Goal: Use online tool/utility: Utilize a website feature to perform a specific function

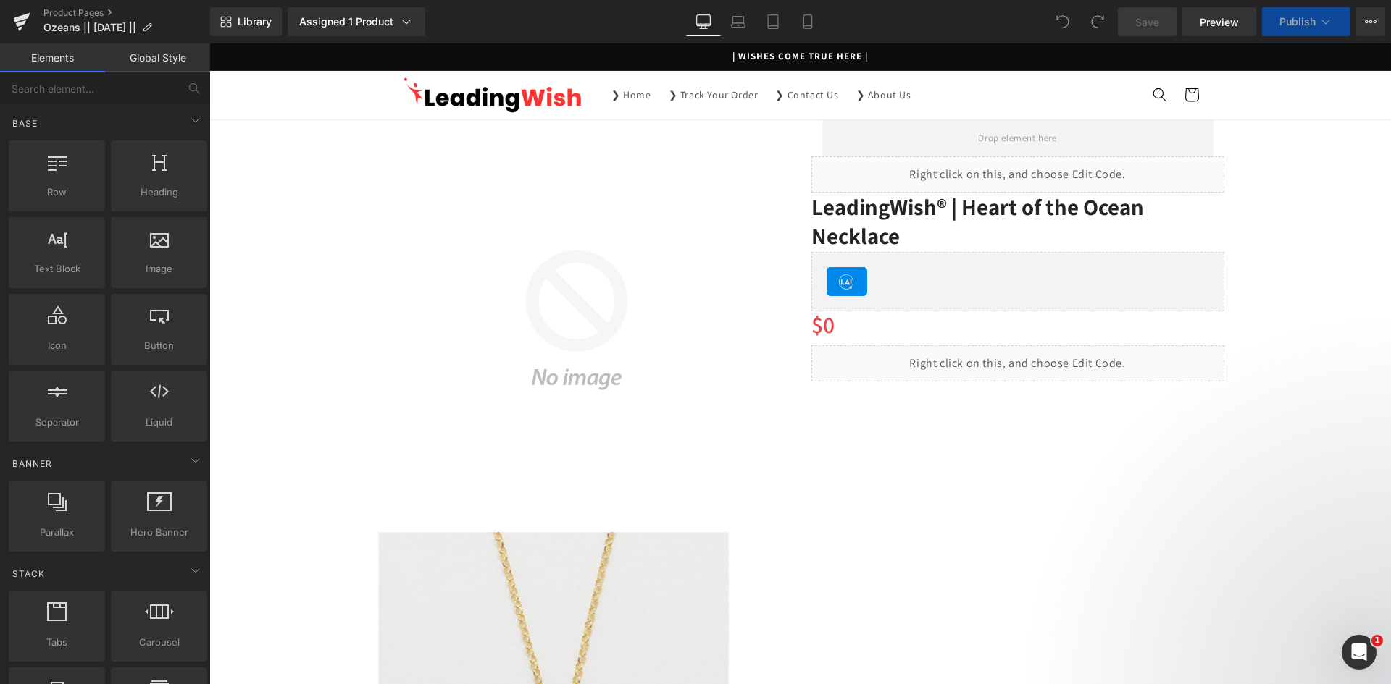
click at [1352, 651] on icon "Open Intercom Messenger" at bounding box center [1359, 653] width 24 height 24
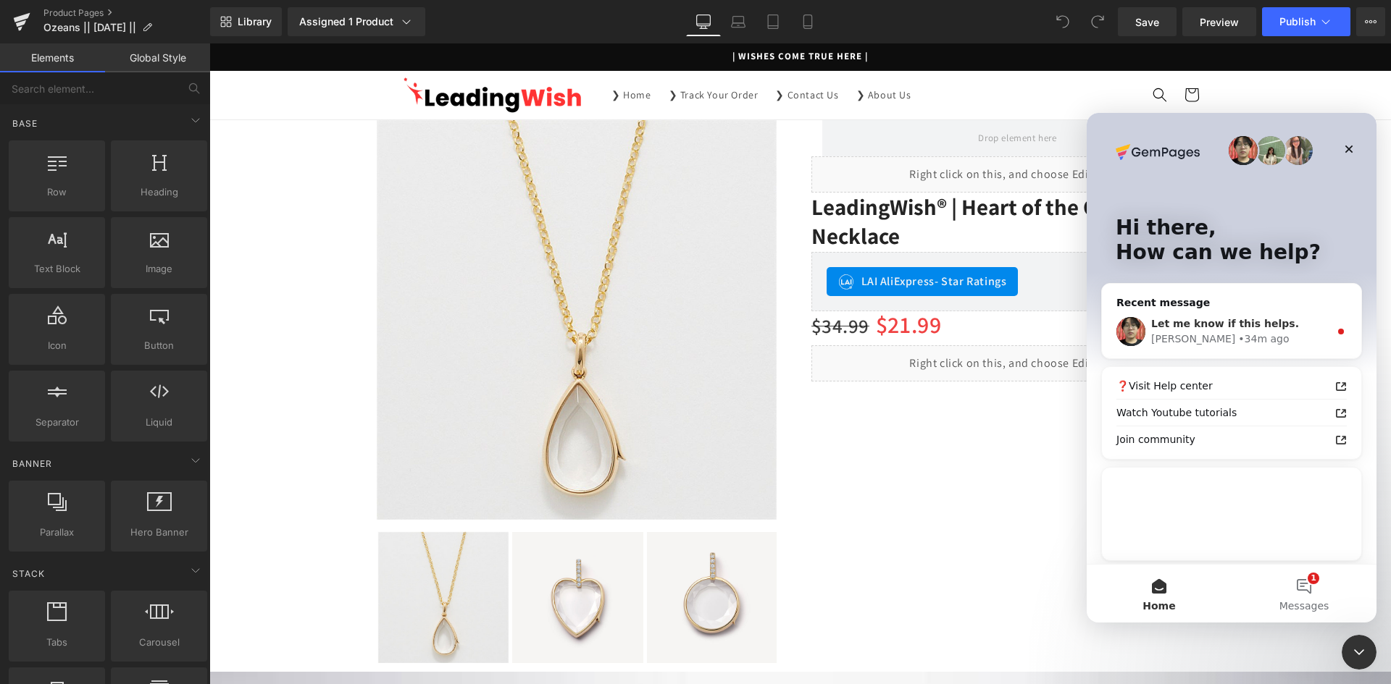
click at [1213, 316] on div "Let me know if this helps. [PERSON_NAME] • 34m ago" at bounding box center [1231, 332] width 259 height 54
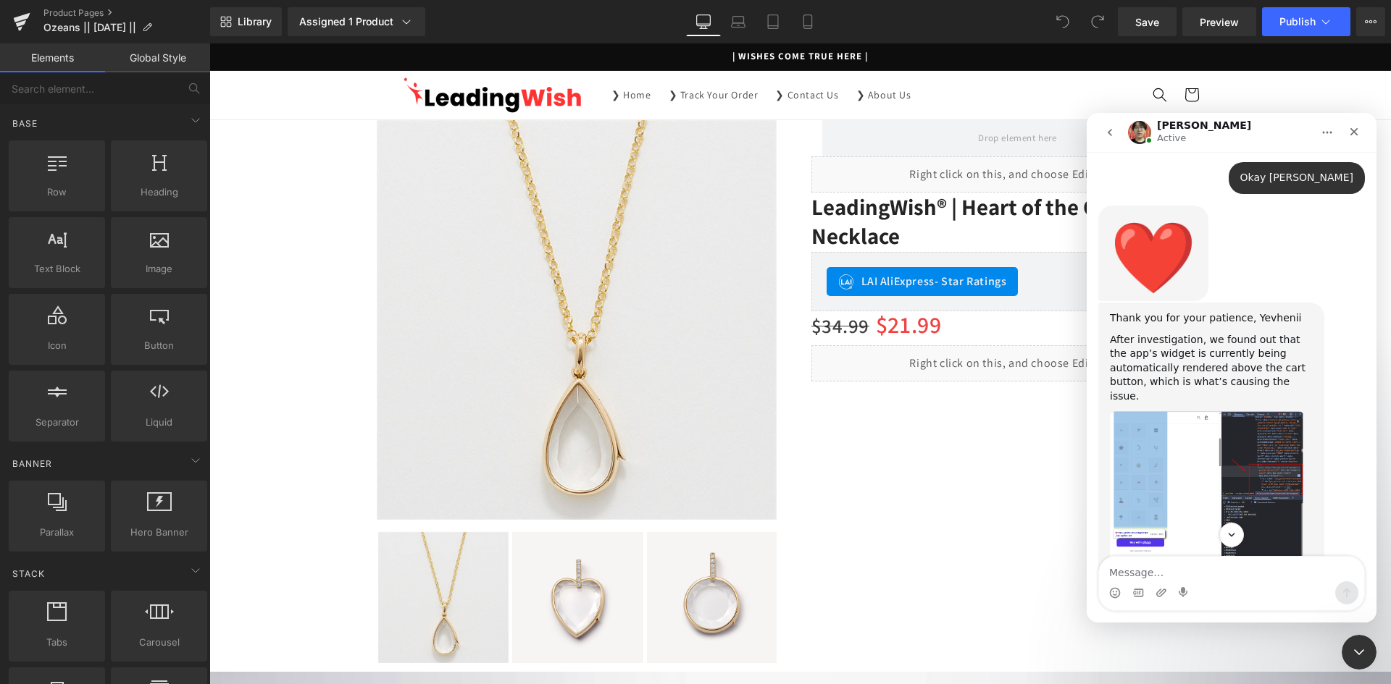
scroll to position [6894, 0]
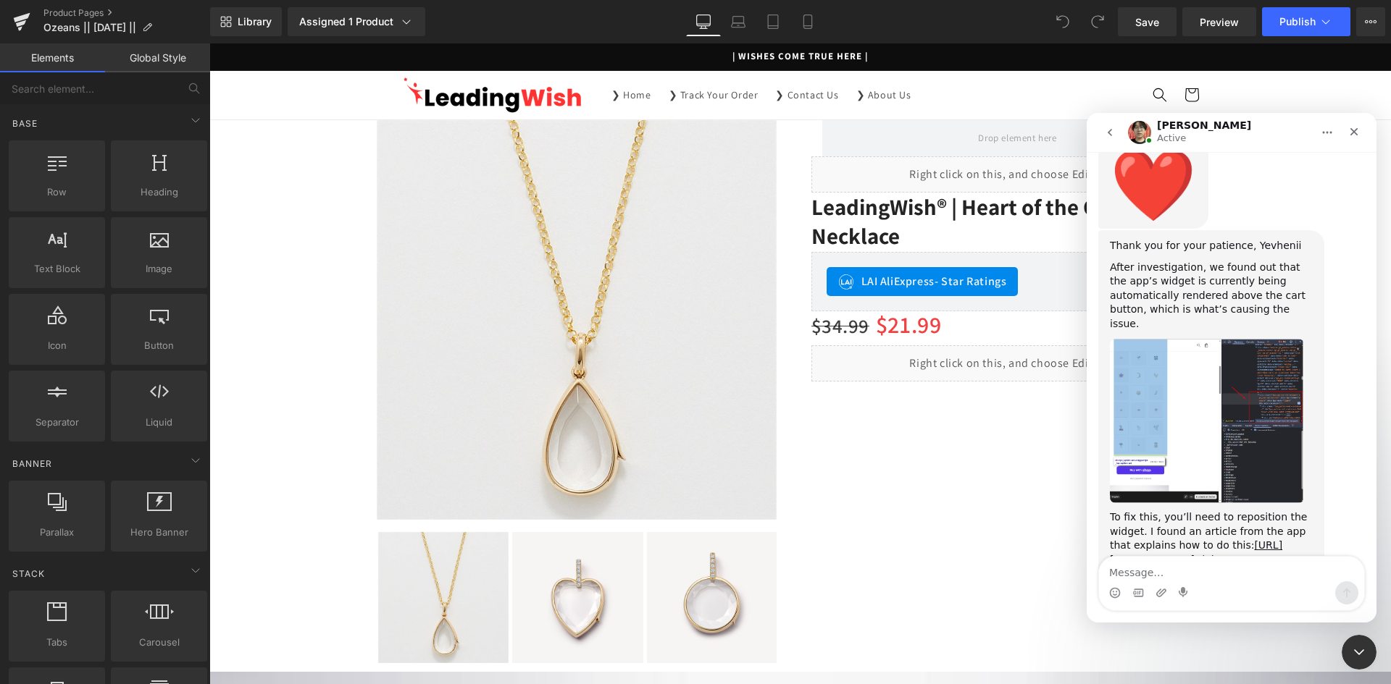
click at [1357, 606] on div "You may also contact the app’s support team to request a widget code to help wi…" at bounding box center [1231, 697] width 267 height 183
click at [1246, 684] on link "[URL][DOMAIN_NAME]" at bounding box center [1235, 693] width 113 height 12
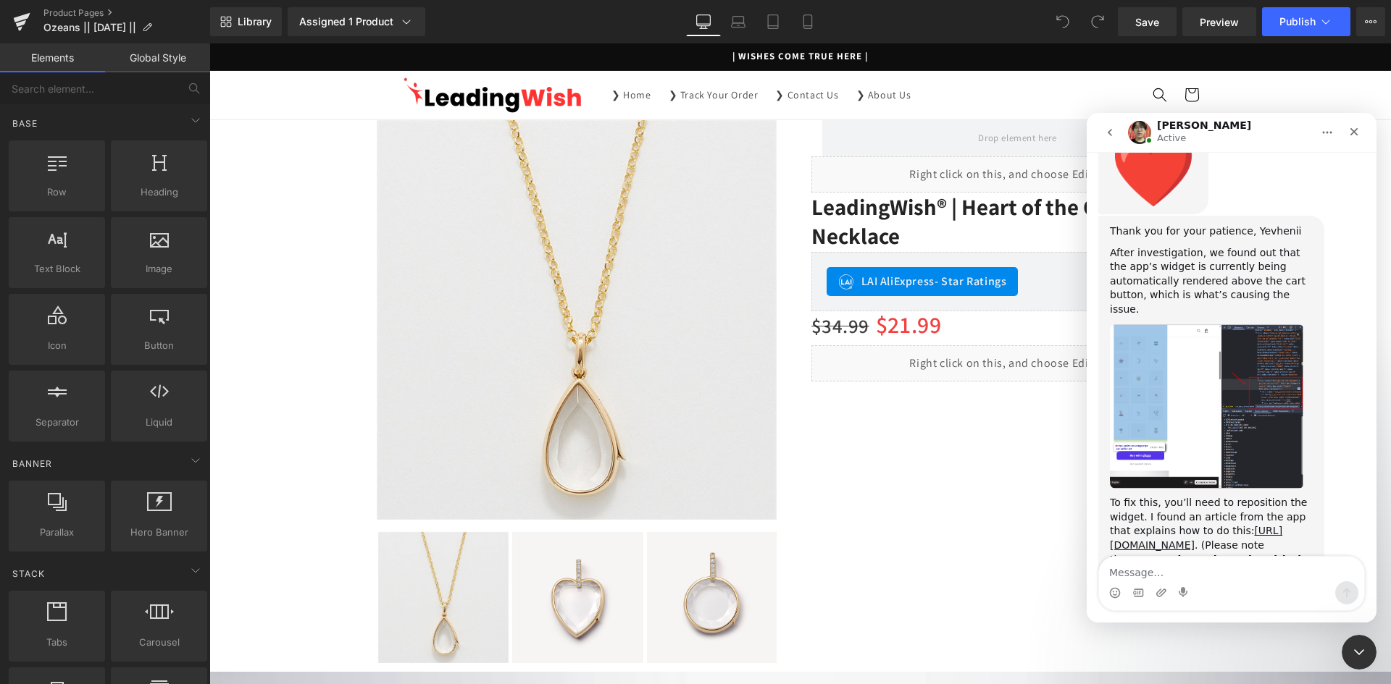
click at [968, 472] on div at bounding box center [695, 320] width 1391 height 641
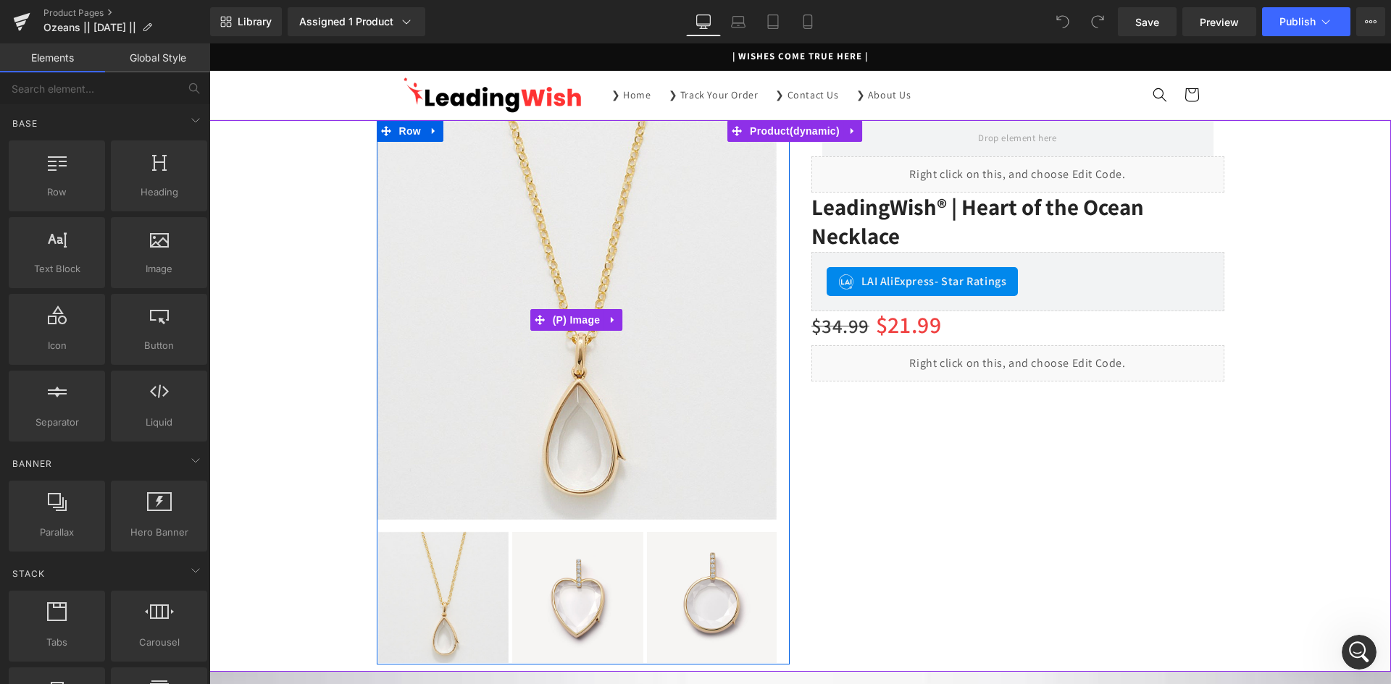
scroll to position [6894, 0]
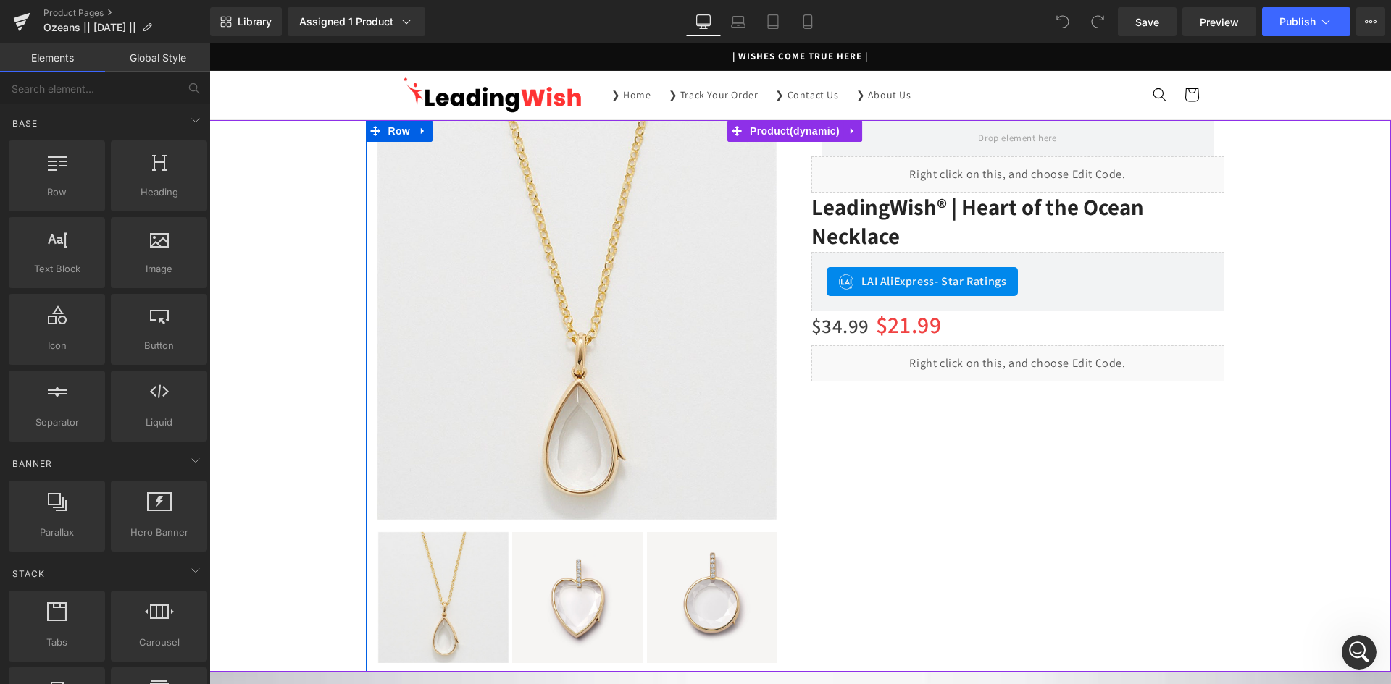
click at [891, 426] on div "Sale Off (P) Image ‹" at bounding box center [800, 396] width 869 height 552
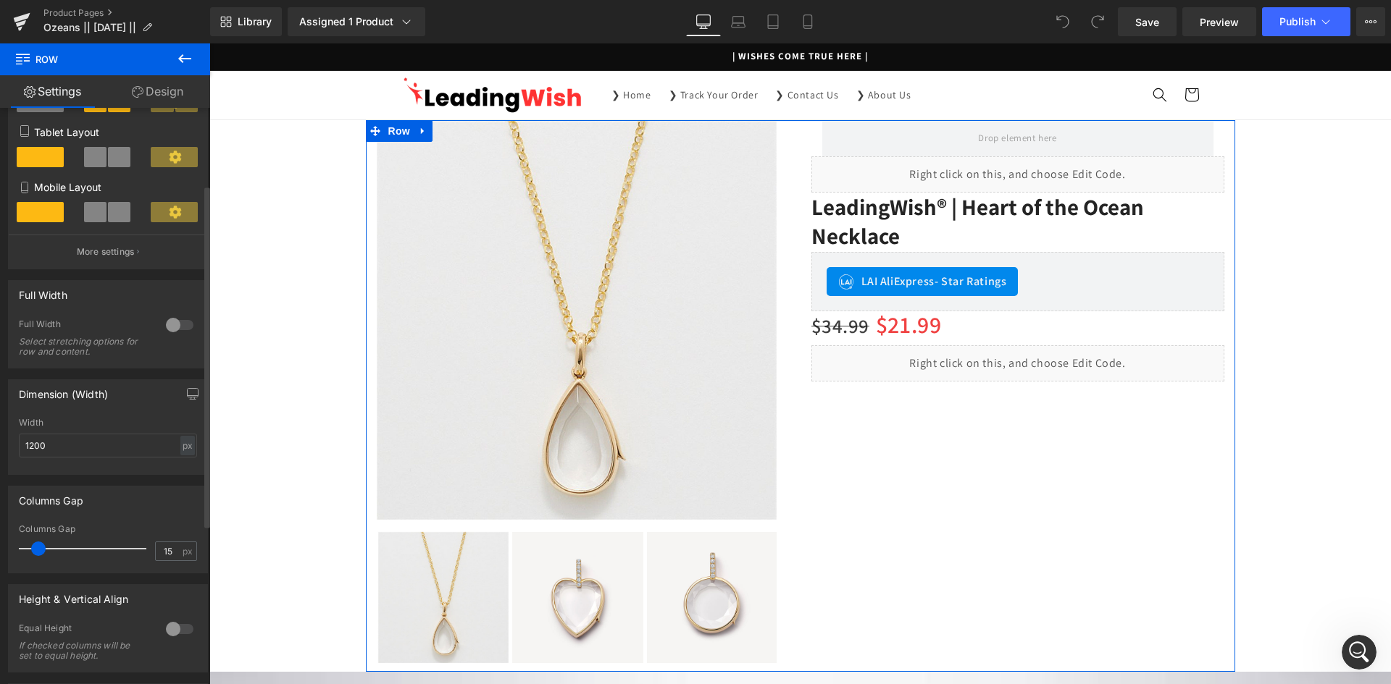
scroll to position [217, 0]
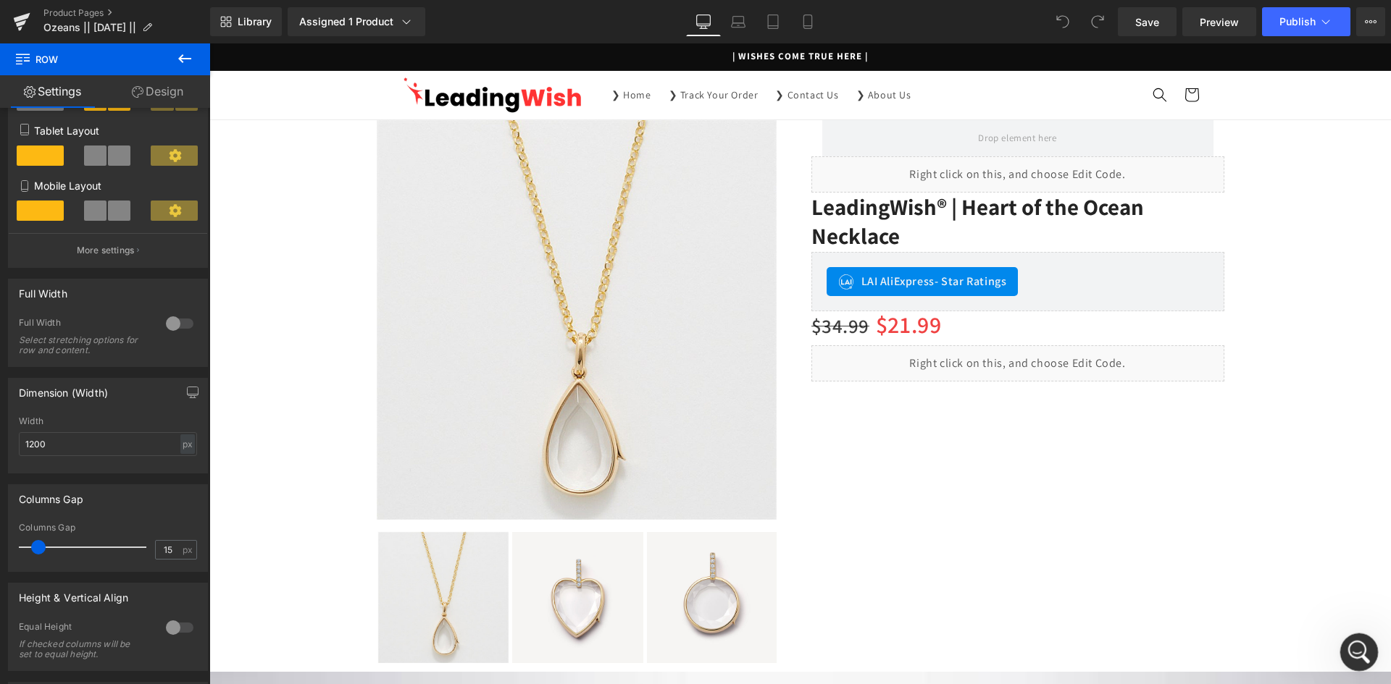
click at [1366, 649] on icon "Open Intercom Messenger" at bounding box center [1357, 651] width 24 height 24
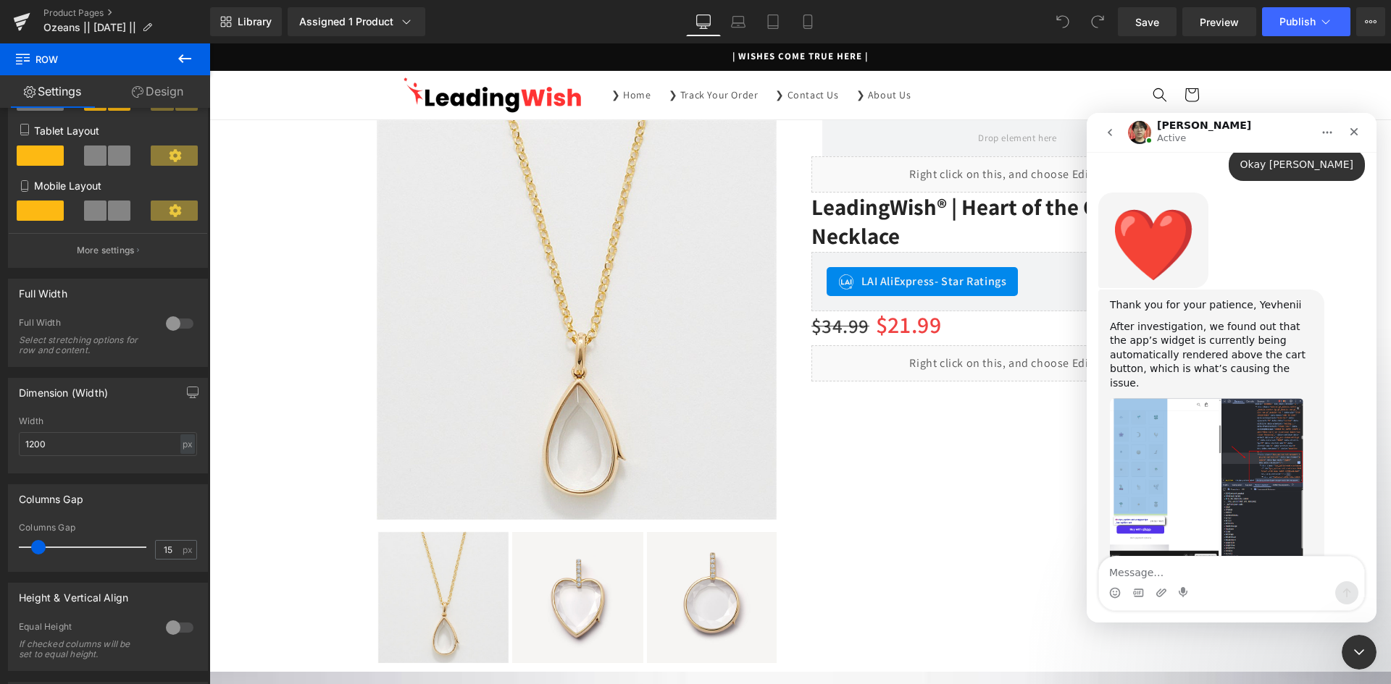
scroll to position [6894, 0]
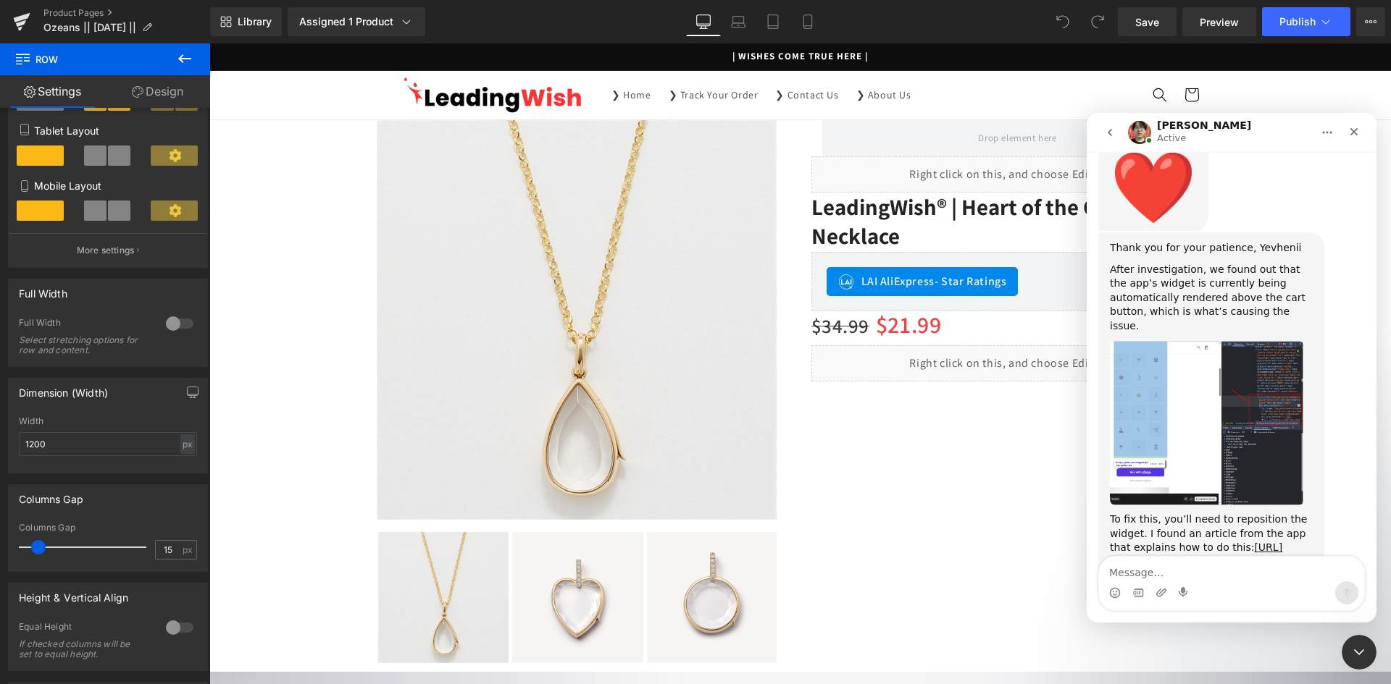
click at [942, 460] on div at bounding box center [695, 320] width 1391 height 641
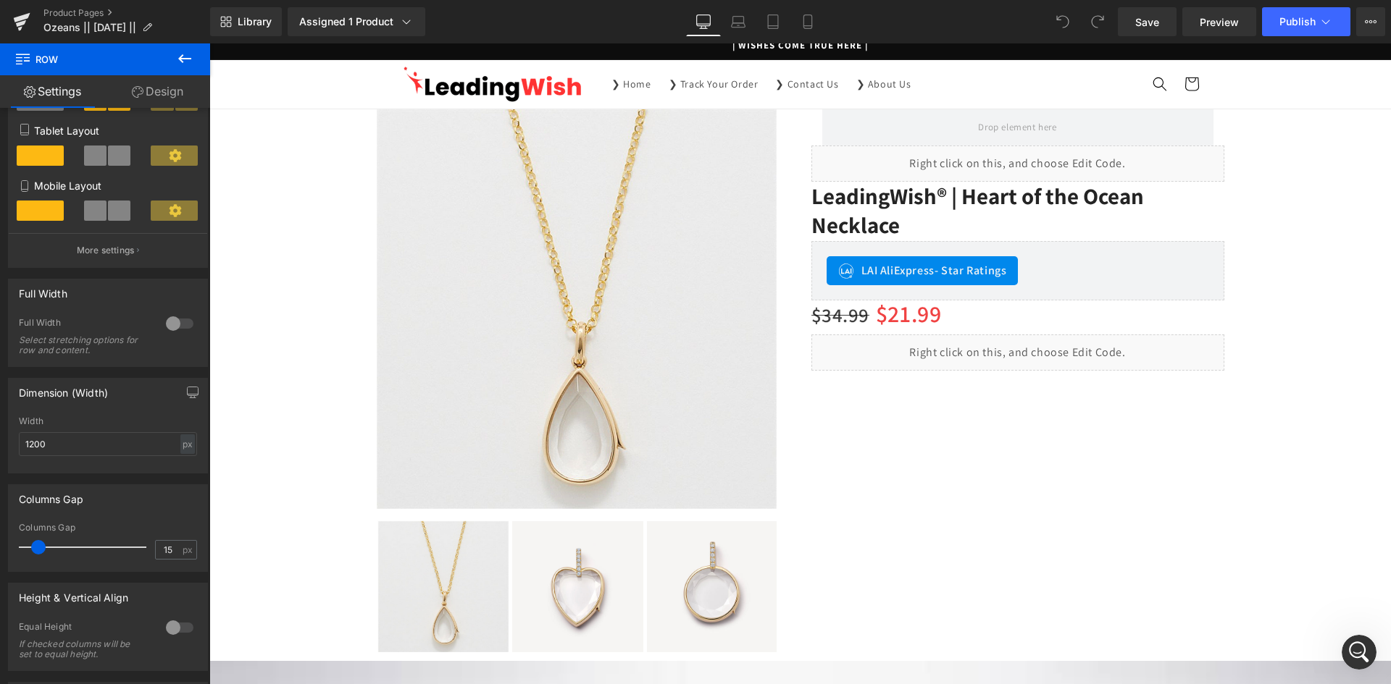
scroll to position [0, 0]
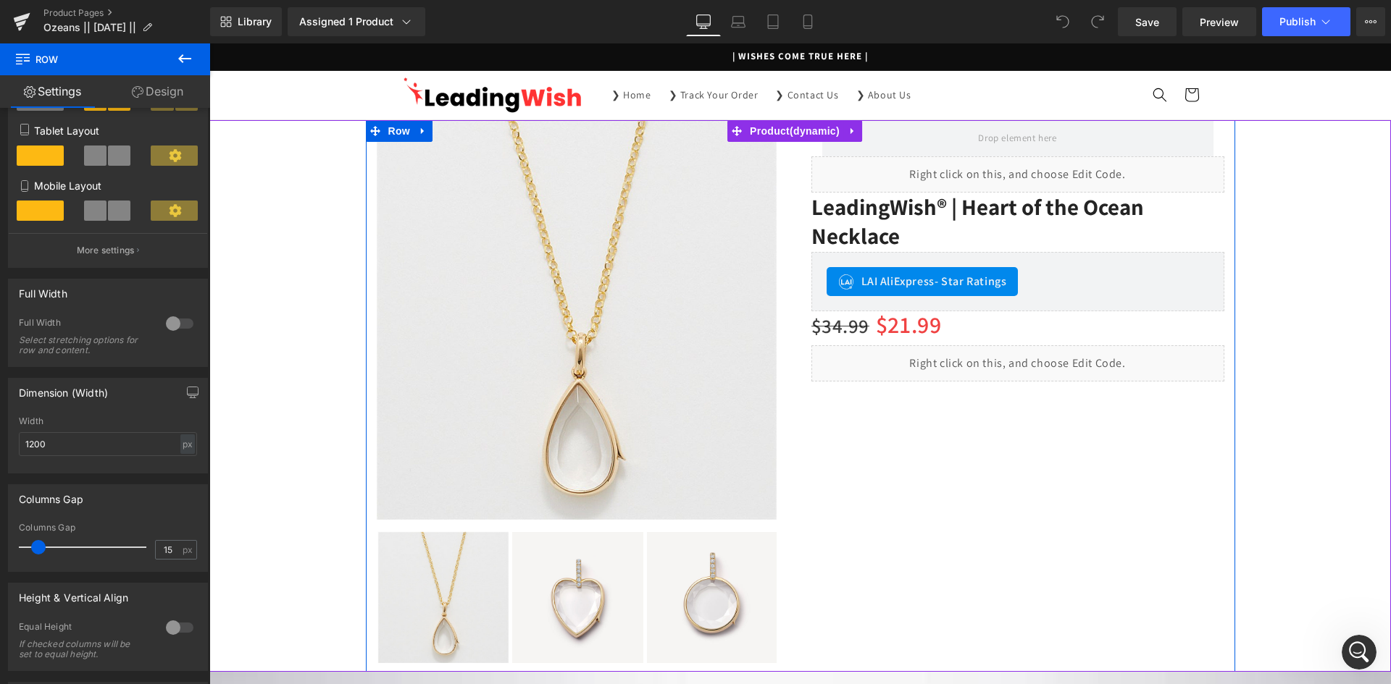
click at [899, 469] on div "Sale Off (P) Image ‹" at bounding box center [800, 396] width 869 height 552
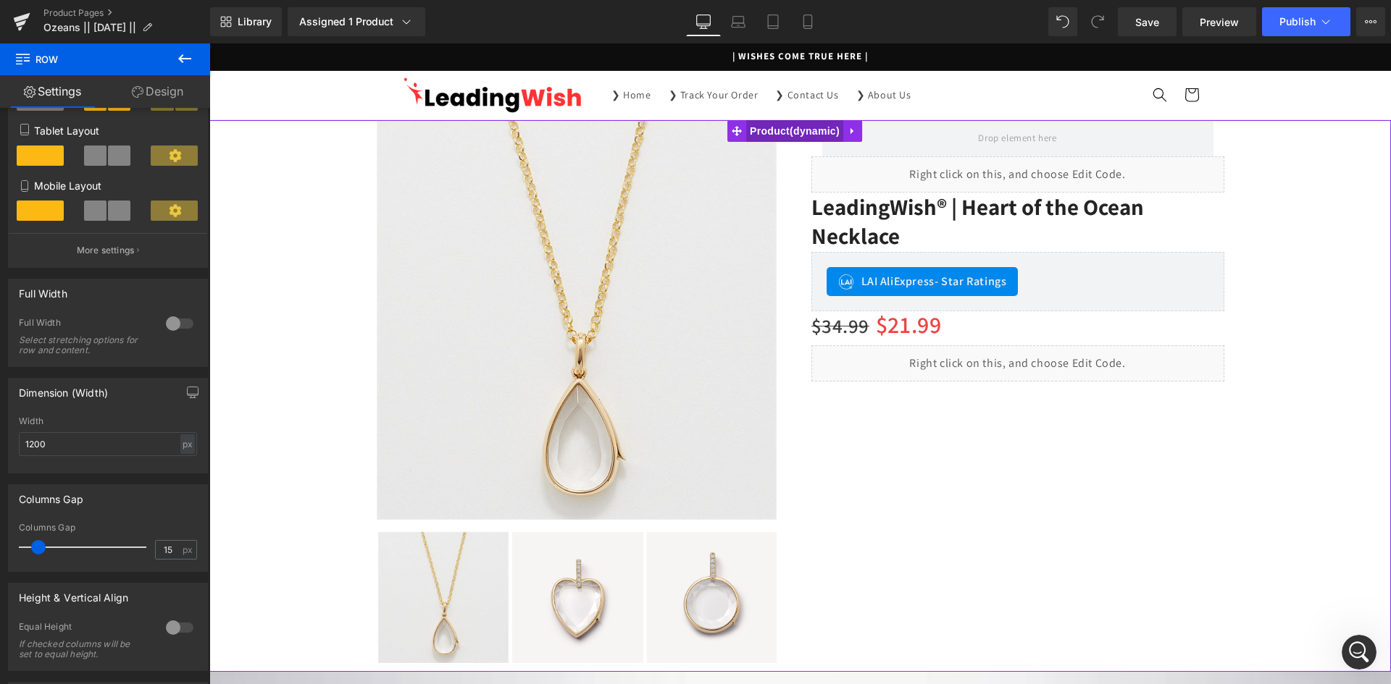
click at [816, 131] on span "Product" at bounding box center [794, 131] width 97 height 22
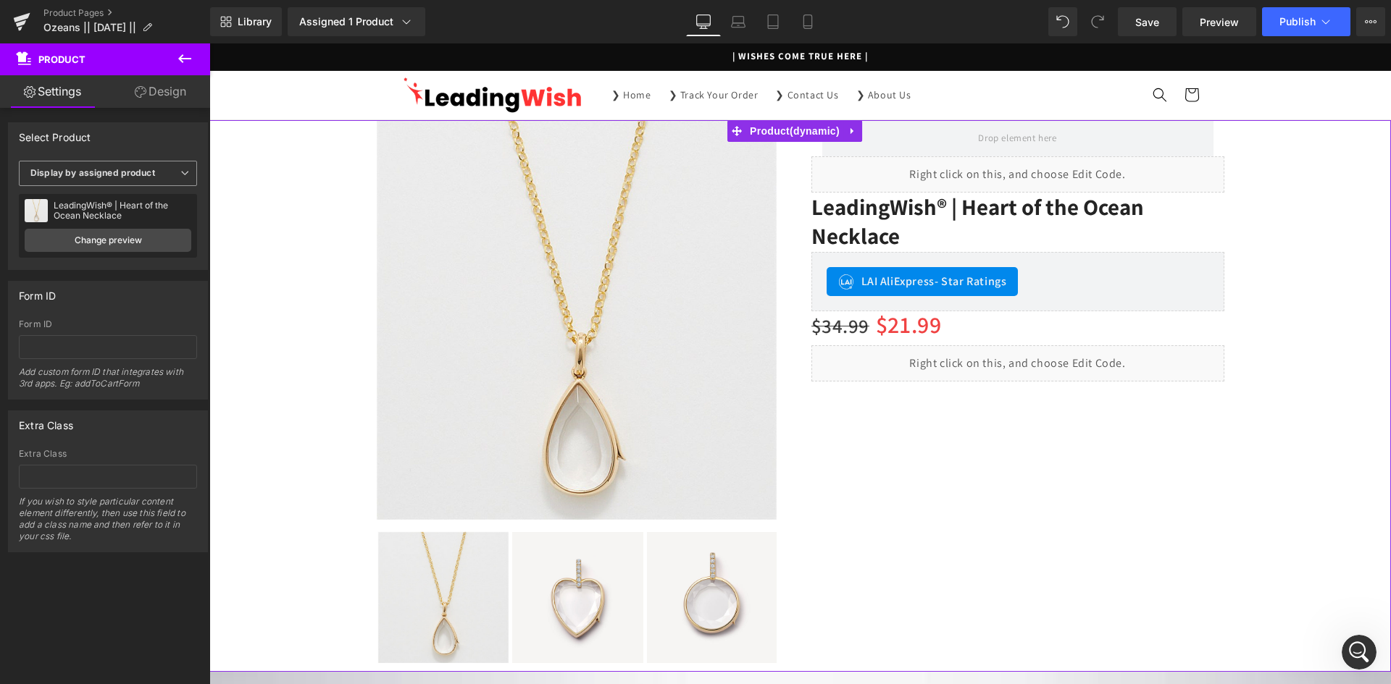
click at [177, 178] on span "Display by assigned product" at bounding box center [108, 173] width 178 height 25
click at [177, 178] on span "Display by assigned product" at bounding box center [105, 173] width 172 height 25
click at [36, 87] on link "Settings" at bounding box center [52, 91] width 105 height 33
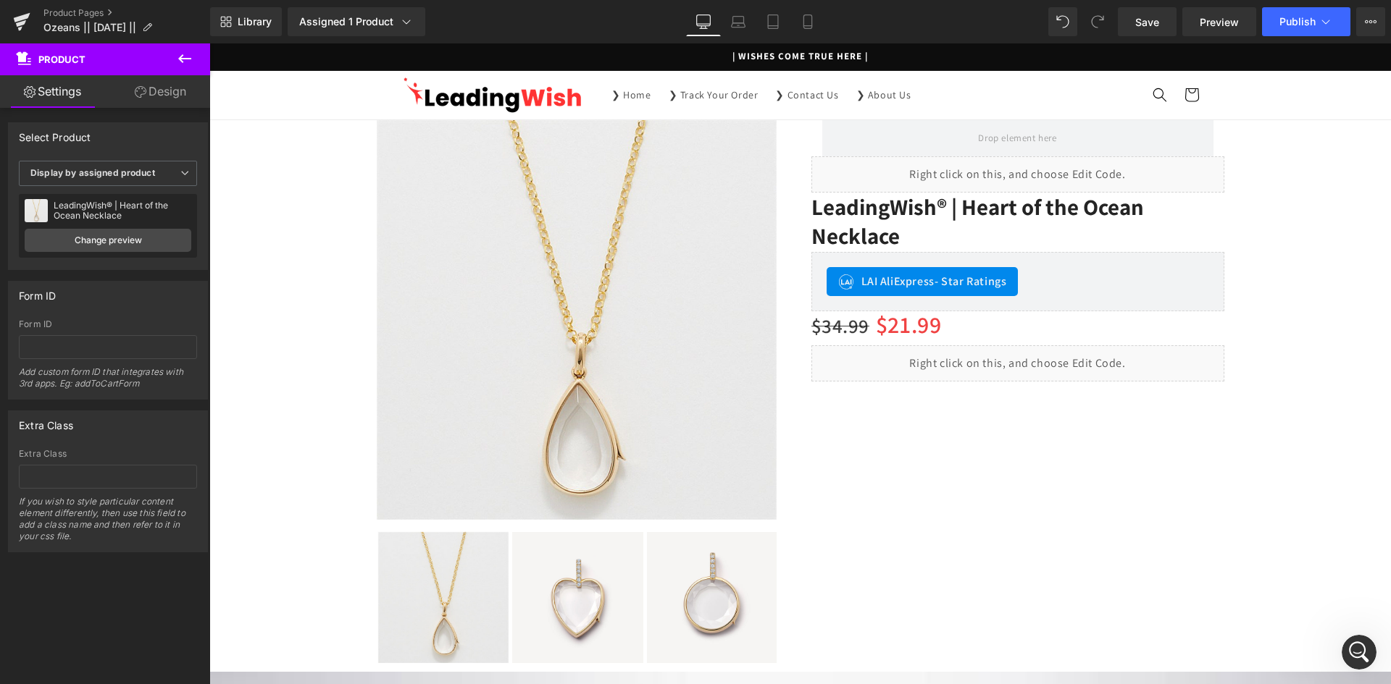
click at [182, 56] on icon at bounding box center [184, 58] width 13 height 9
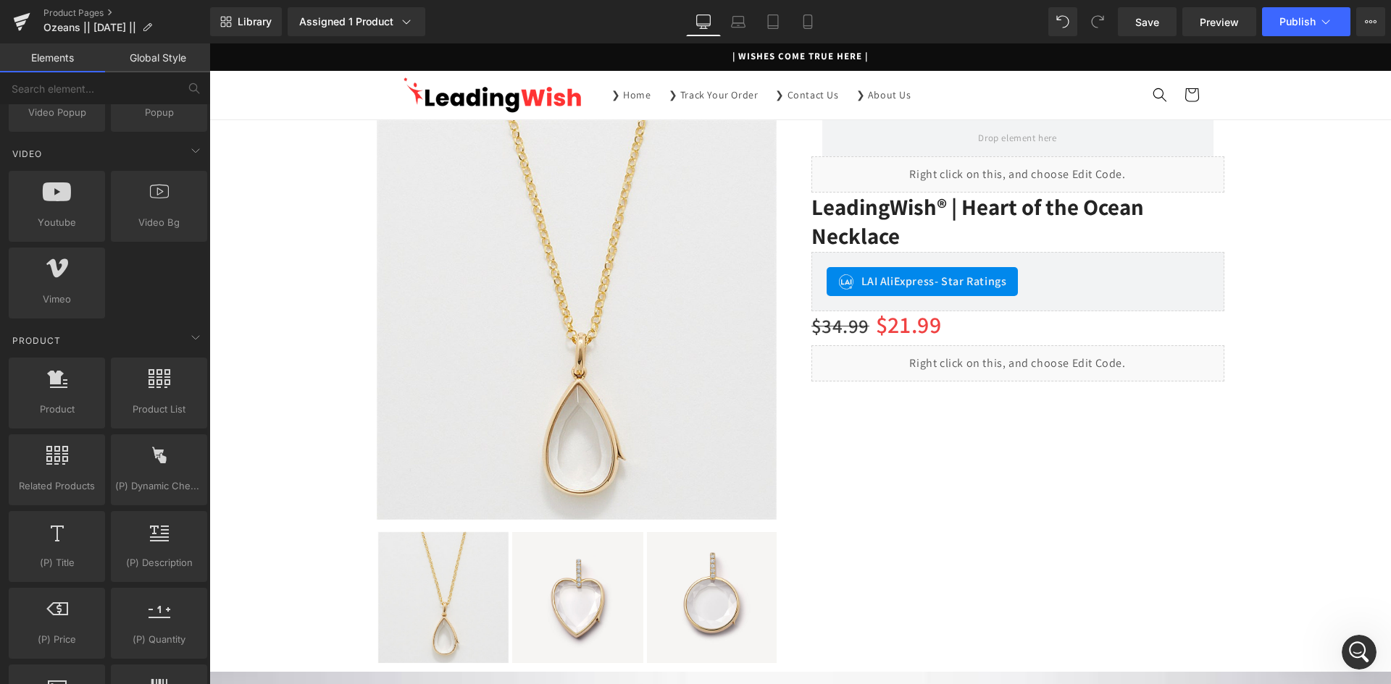
scroll to position [1159, 0]
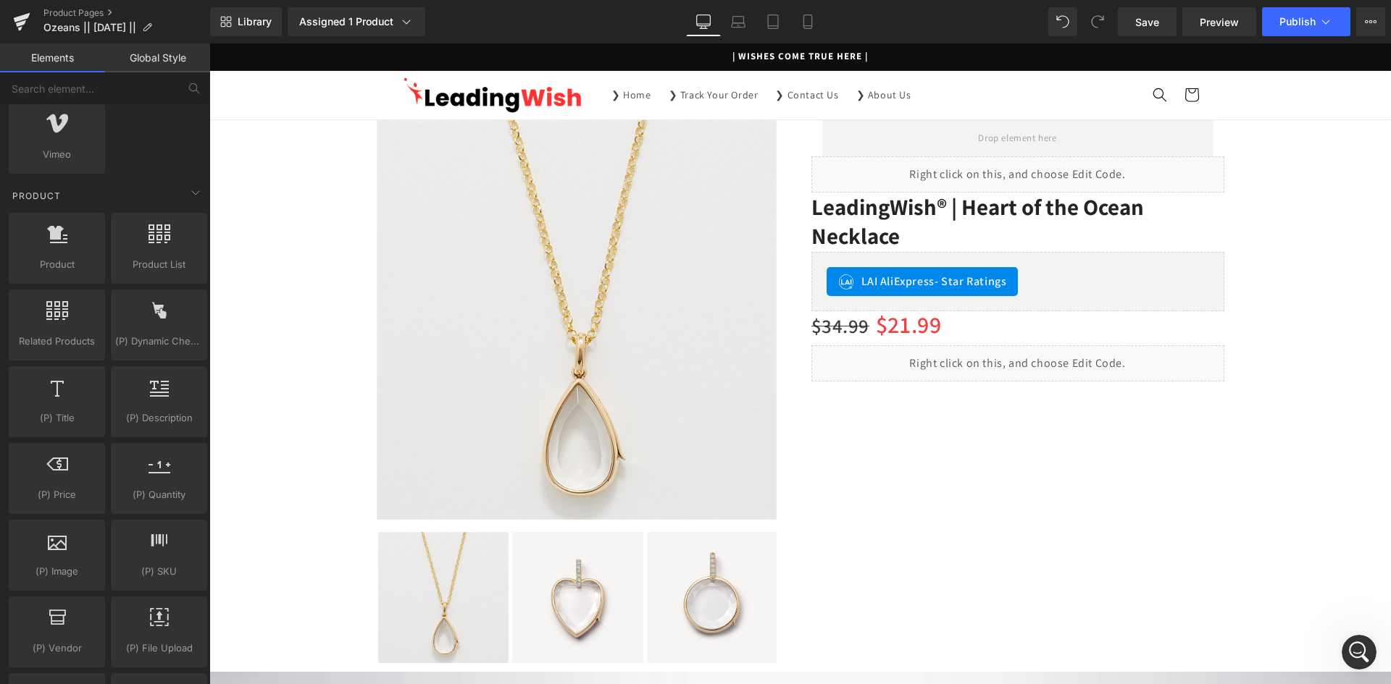
click at [76, 264] on span "Product" at bounding box center [57, 264] width 88 height 15
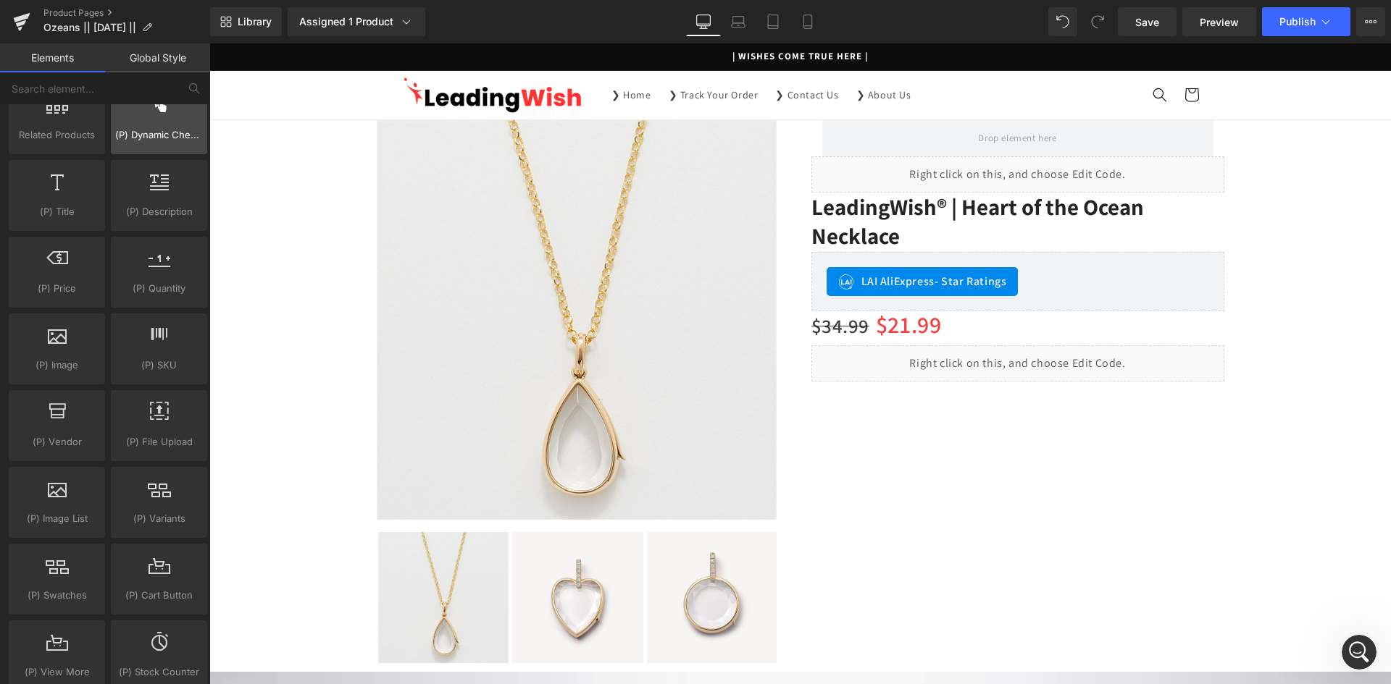
scroll to position [1449, 0]
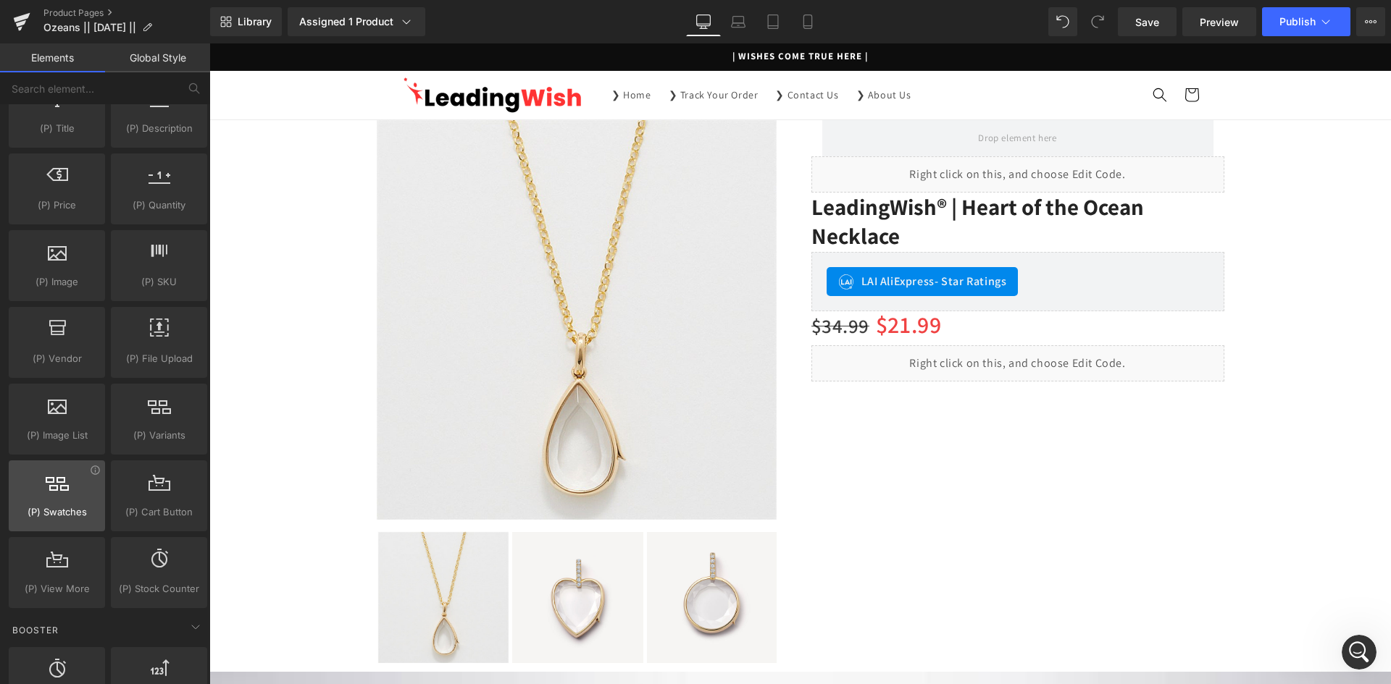
click at [73, 495] on div at bounding box center [57, 488] width 88 height 33
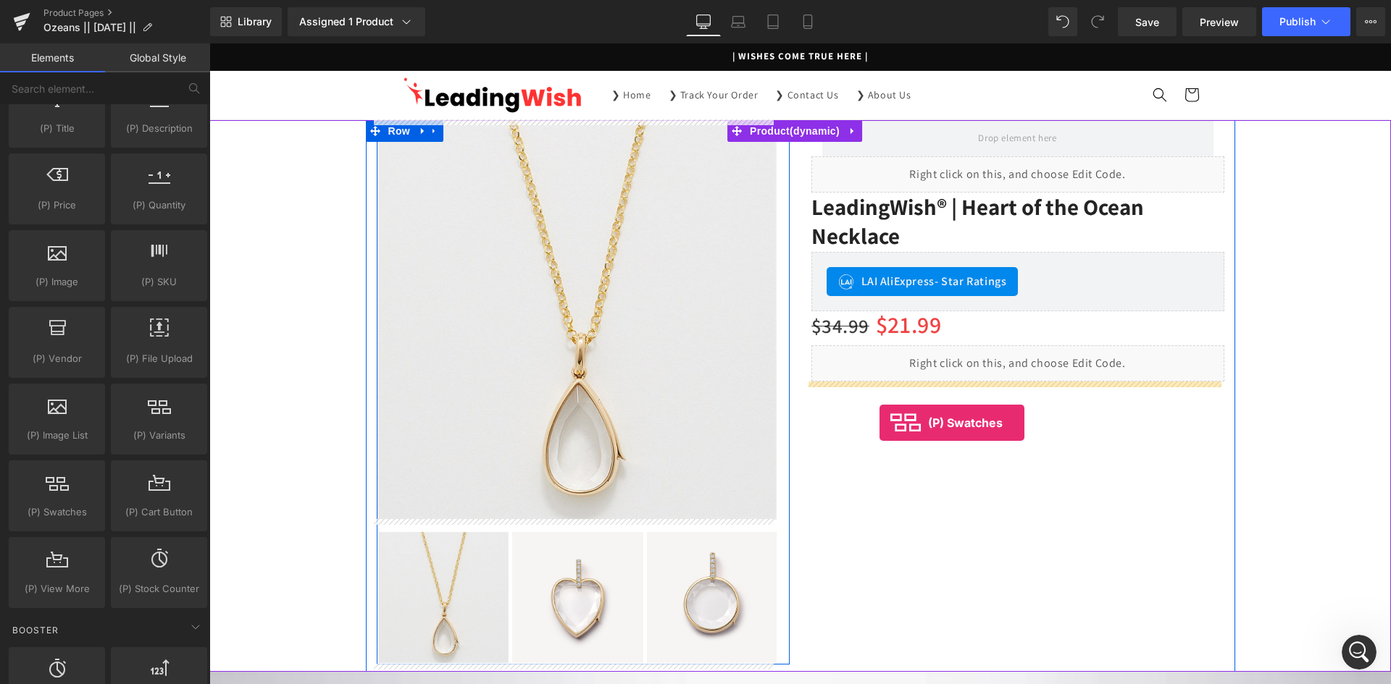
drag, startPoint x: 282, startPoint y: 539, endPoint x: 879, endPoint y: 423, distance: 608.0
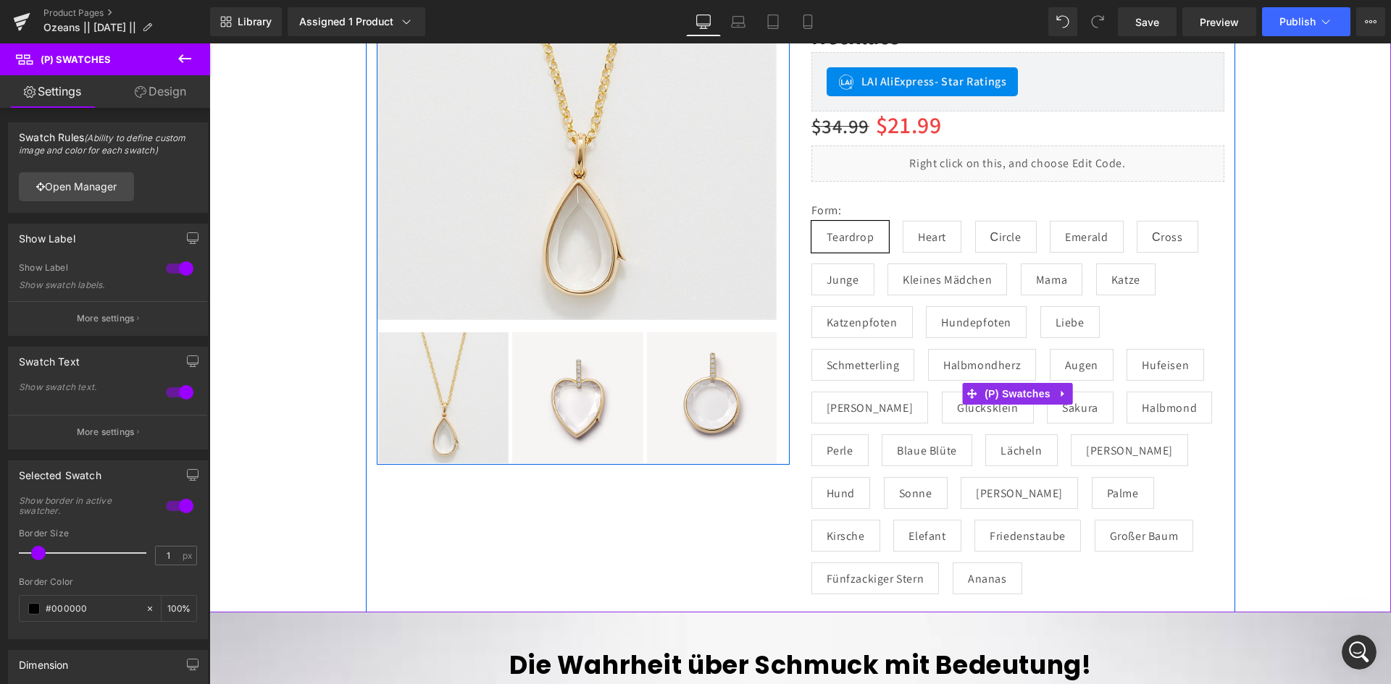
scroll to position [217, 0]
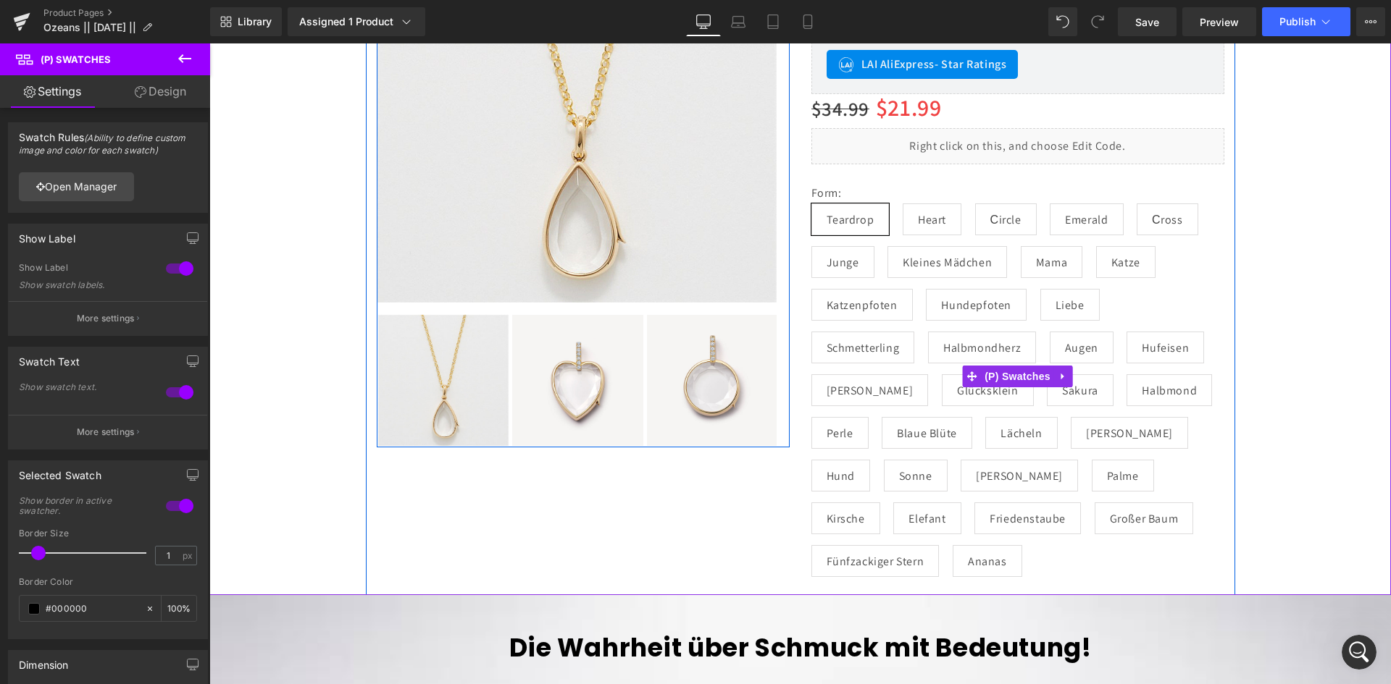
click at [907, 181] on div "Form: Teardrop Heart Сircle Emerald Сross Junge Kleines Mädchen Mama Katze Katz…" at bounding box center [1017, 376] width 413 height 424
click at [1002, 376] on span "(P) Swatches" at bounding box center [1017, 377] width 73 height 22
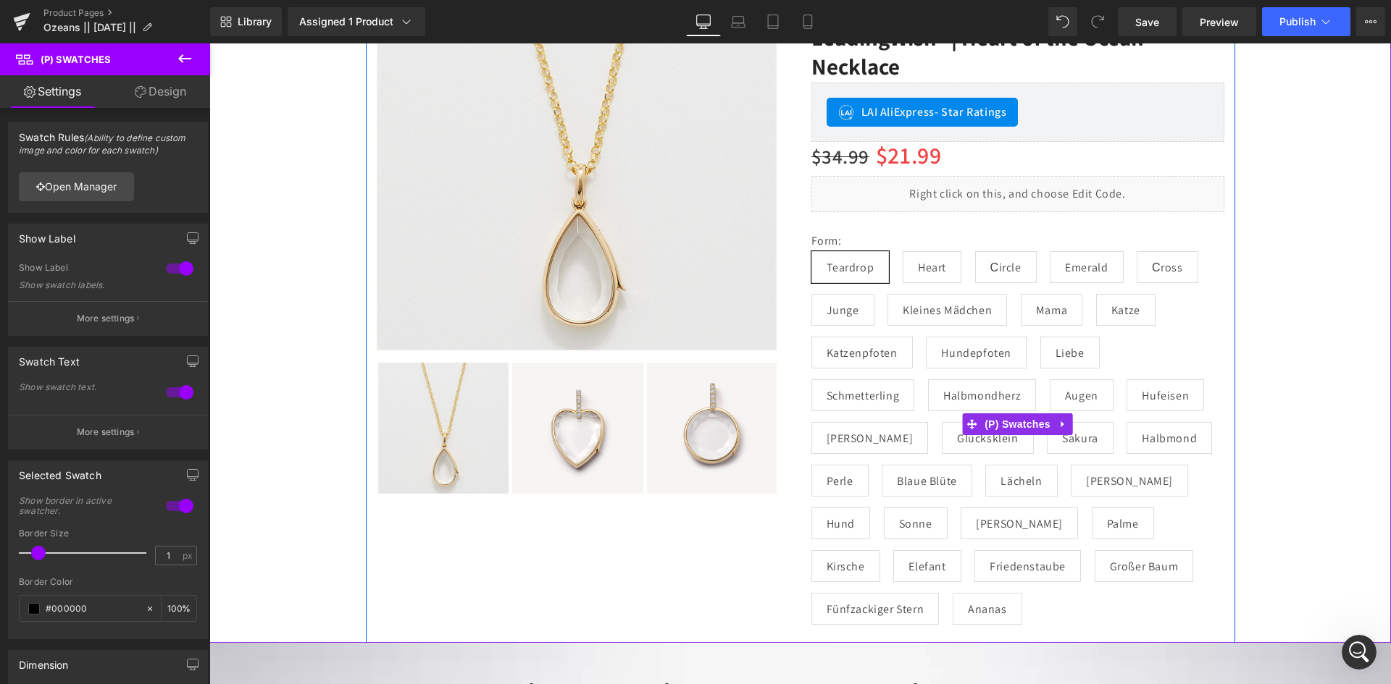
scroll to position [145, 0]
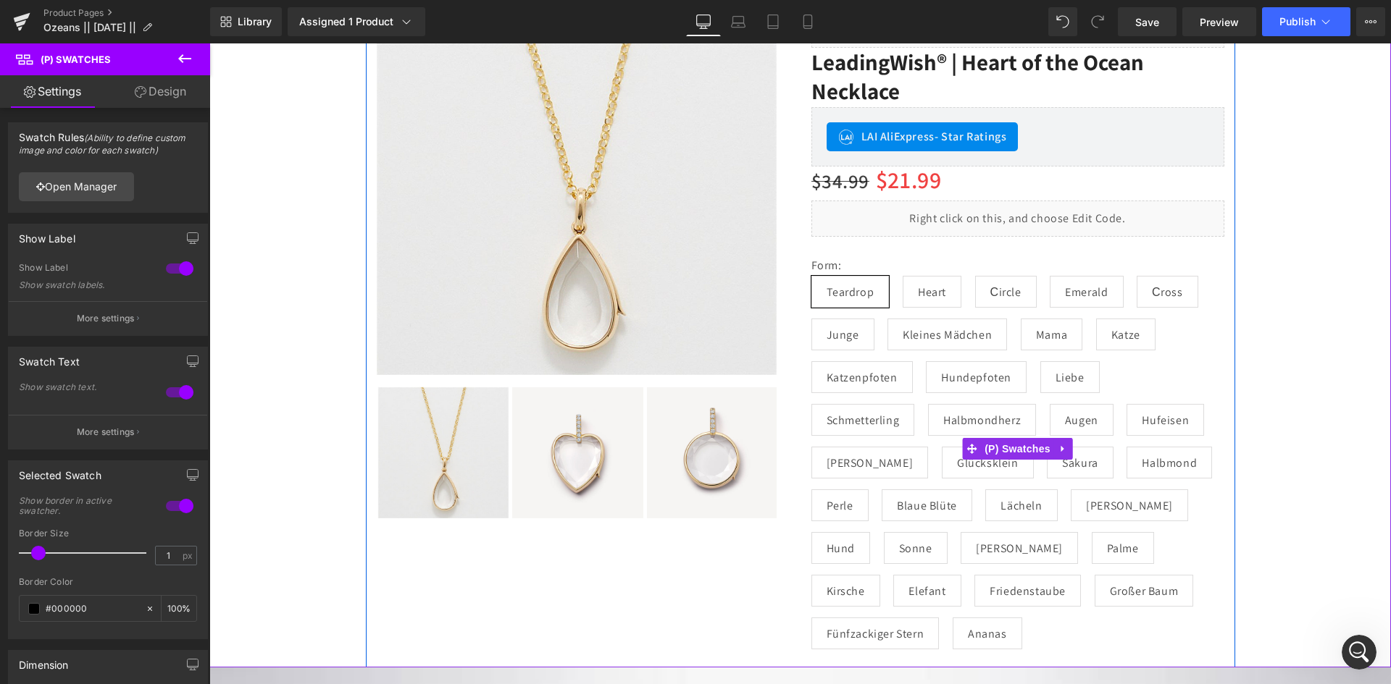
click at [944, 296] on span "Heart" at bounding box center [931, 292] width 59 height 32
click at [842, 298] on span "Teardrop" at bounding box center [850, 292] width 48 height 30
click at [1012, 297] on span "Сircle" at bounding box center [1005, 292] width 31 height 30
drag, startPoint x: 1105, startPoint y: 296, endPoint x: 1136, endPoint y: 296, distance: 31.1
click at [1106, 296] on span "Emerald" at bounding box center [1085, 292] width 73 height 32
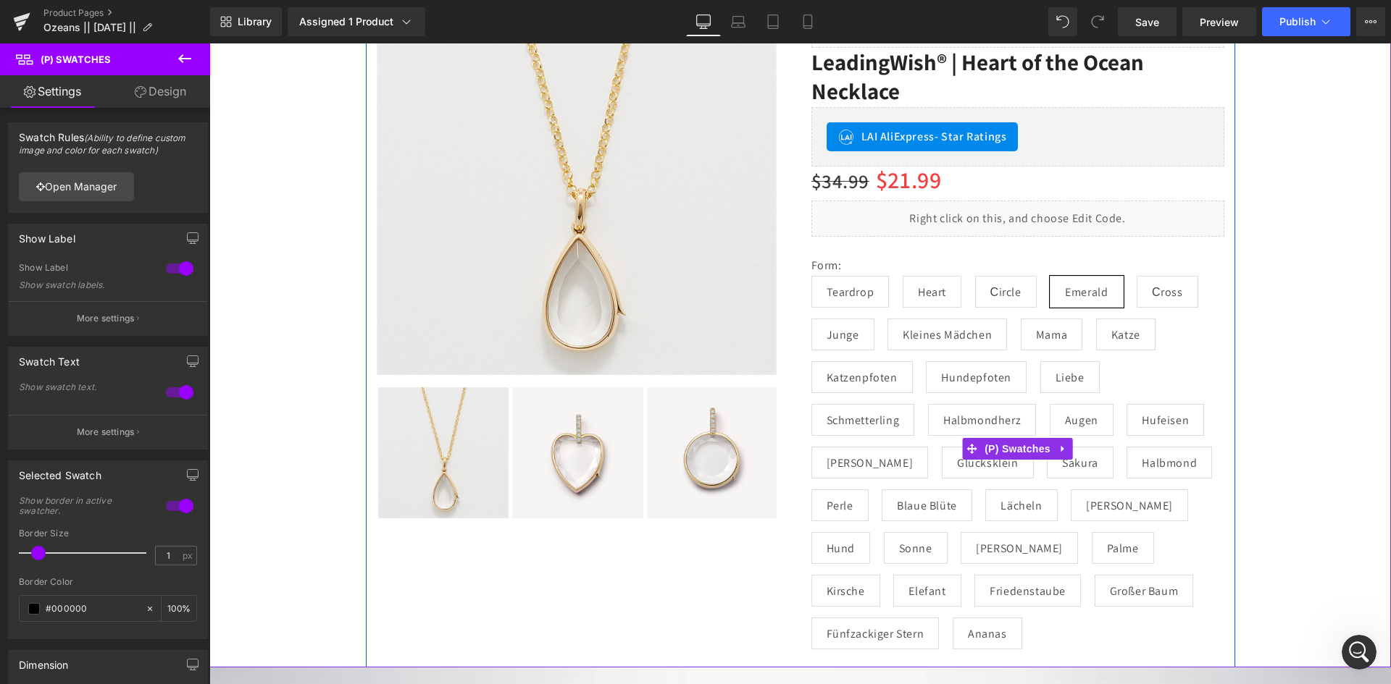
click at [1152, 296] on span "Сross" at bounding box center [1167, 292] width 31 height 30
click at [868, 289] on span "Teardrop" at bounding box center [850, 292] width 78 height 32
click at [859, 327] on span "Junge" at bounding box center [842, 335] width 63 height 32
click at [861, 288] on span "Teardrop" at bounding box center [850, 292] width 48 height 30
click at [934, 287] on span "Heart" at bounding box center [932, 292] width 28 height 30
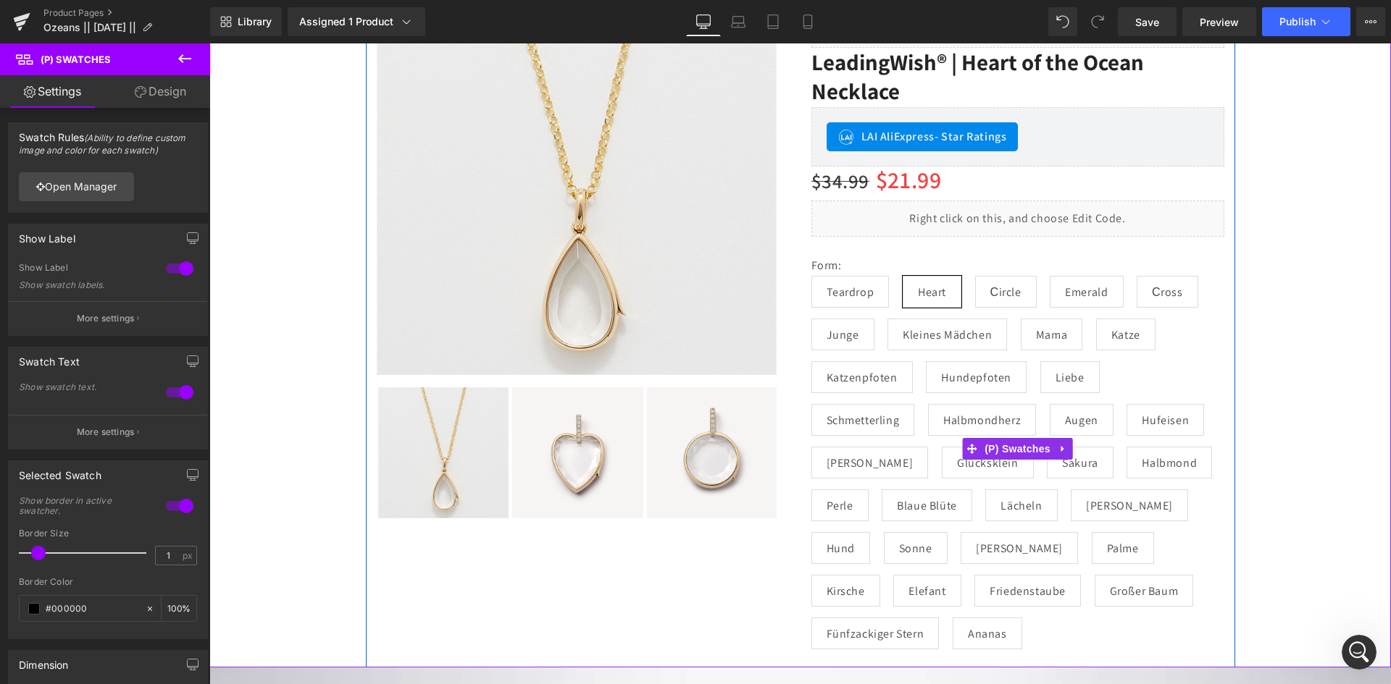
click at [949, 336] on span "Kleines Mädchen" at bounding box center [946, 334] width 89 height 30
click at [1011, 294] on span "Сircle" at bounding box center [1005, 292] width 31 height 30
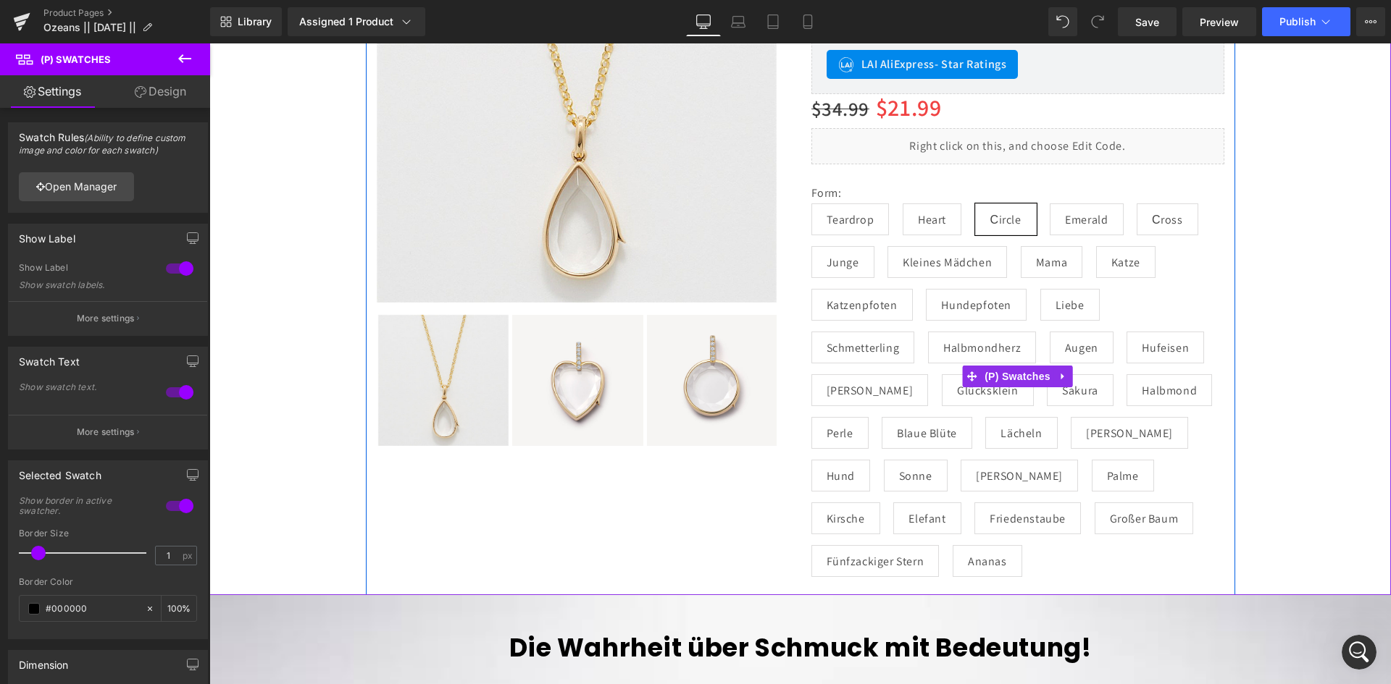
click at [1089, 218] on span "Emerald" at bounding box center [1086, 219] width 43 height 30
click at [992, 219] on span "Сircle" at bounding box center [1005, 219] width 31 height 30
click at [937, 222] on span "Heart" at bounding box center [932, 219] width 28 height 30
click at [865, 222] on span "Teardrop" at bounding box center [850, 219] width 48 height 30
